Goal: Check status: Check status

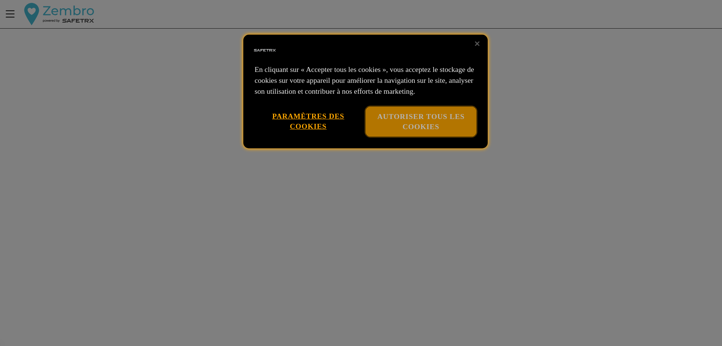
click at [417, 125] on button "Autoriser tous les cookies" at bounding box center [421, 121] width 111 height 30
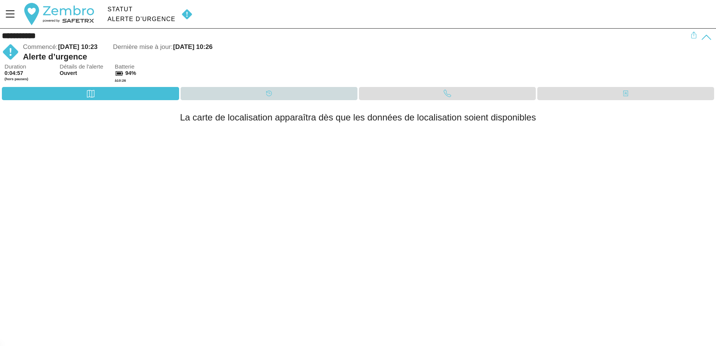
click at [258, 93] on div "Calendrier" at bounding box center [269, 93] width 177 height 13
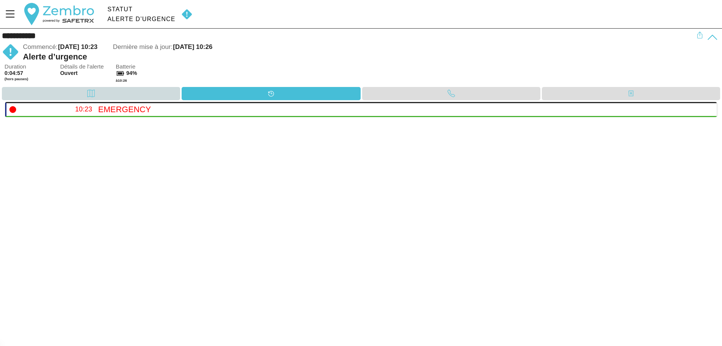
click at [146, 91] on div "Carte" at bounding box center [91, 93] width 178 height 13
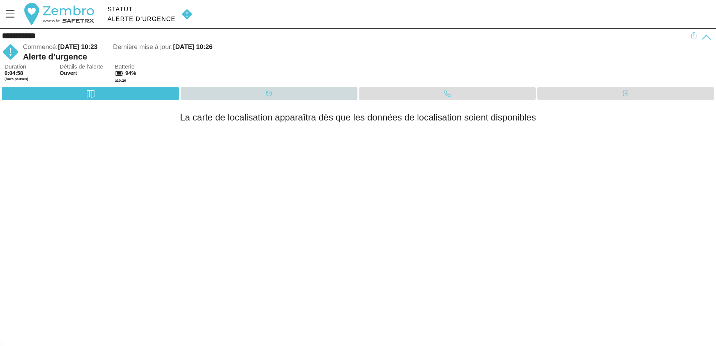
click at [246, 87] on div "Calendrier" at bounding box center [269, 93] width 177 height 13
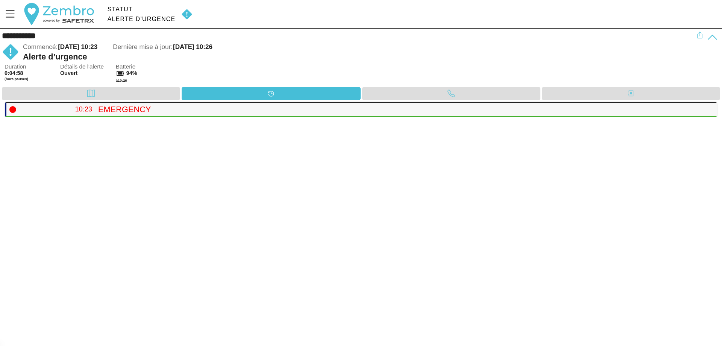
click at [213, 108] on h4 "Emergency" at bounding box center [404, 110] width 613 height 10
drag, startPoint x: 75, startPoint y: 114, endPoint x: 95, endPoint y: 108, distance: 21.0
click at [75, 113] on td "10:23" at bounding box center [56, 109] width 78 height 15
drag, startPoint x: 96, startPoint y: 108, endPoint x: 54, endPoint y: 108, distance: 42.5
click at [75, 108] on tr "10:23 Emergency" at bounding box center [361, 109] width 712 height 15
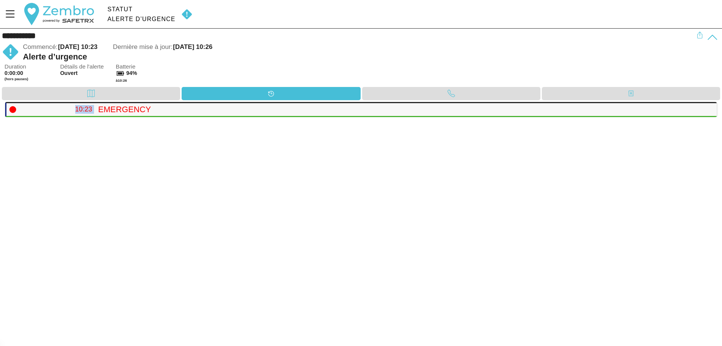
click at [18, 107] on td "10:23" at bounding box center [56, 109] width 78 height 15
click at [15, 110] on icon at bounding box center [12, 109] width 7 height 7
click at [253, 99] on div "Calendrier" at bounding box center [271, 93] width 179 height 13
click at [599, 86] on div "Duration 0:00:00 (hors pauses) Détails de l'alerte Ouvert Batterie 94% à 10:26" at bounding box center [363, 75] width 716 height 23
click at [609, 93] on div "Contacts" at bounding box center [631, 93] width 178 height 13
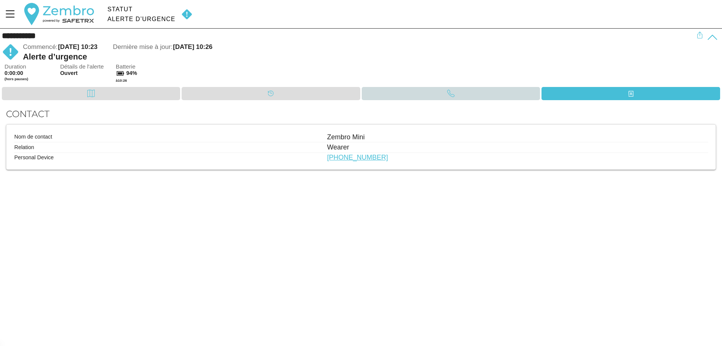
click at [471, 89] on div "Appel" at bounding box center [451, 93] width 178 height 13
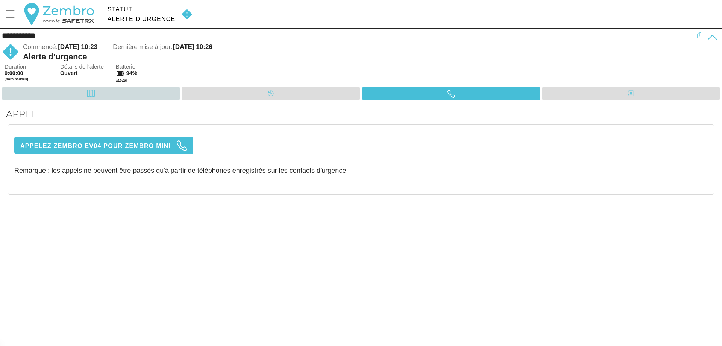
click at [62, 92] on div "Carte" at bounding box center [91, 93] width 178 height 13
